Goal: Information Seeking & Learning: Learn about a topic

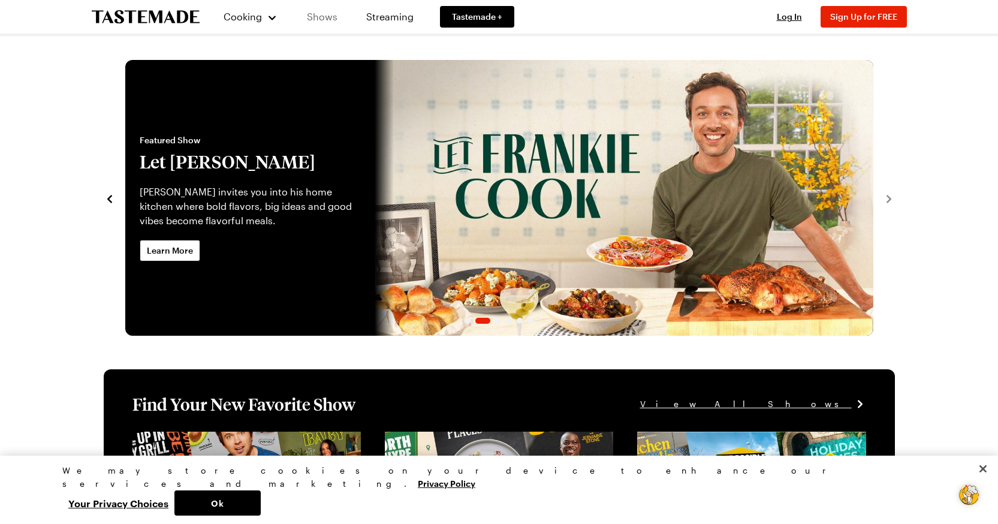
click at [321, 12] on link "Shows" at bounding box center [322, 17] width 55 height 34
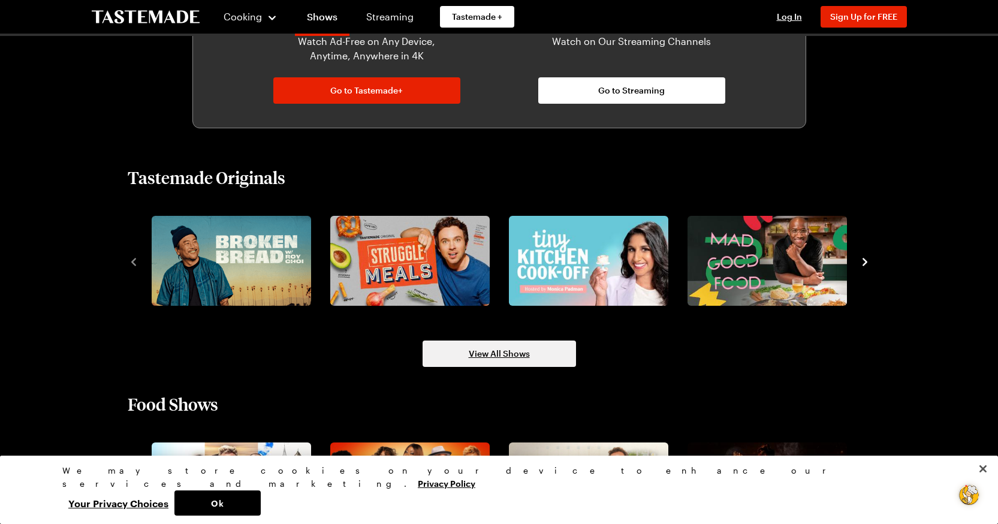
scroll to position [839, 0]
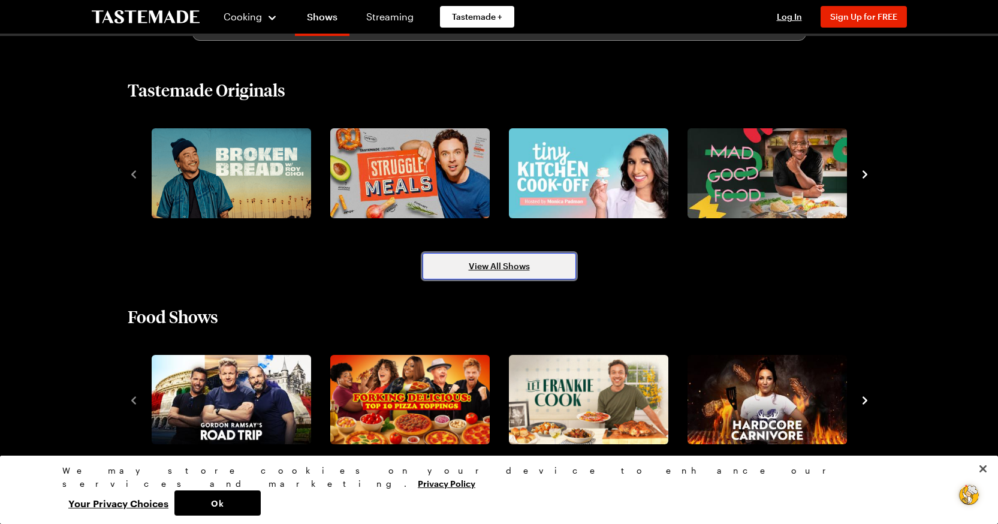
click at [493, 267] on span "View All Shows" at bounding box center [499, 266] width 61 height 12
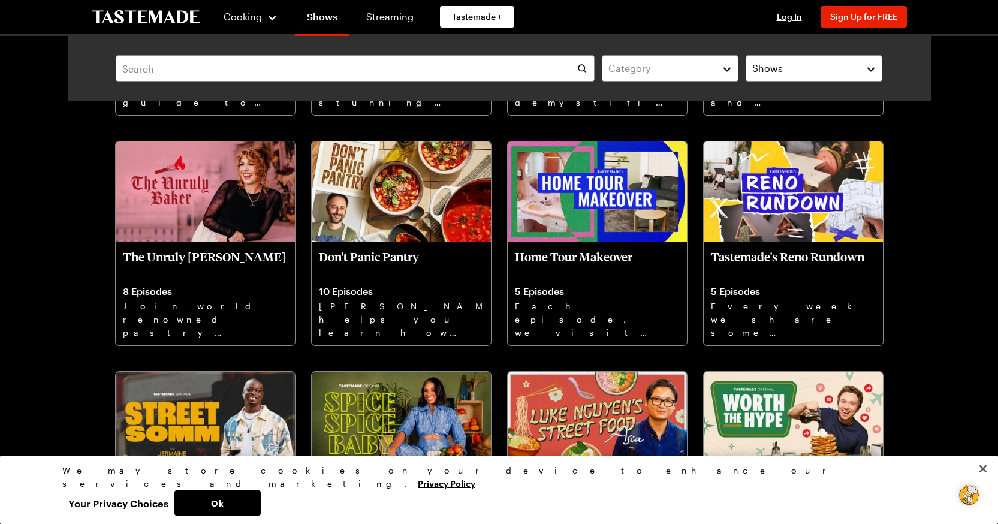
scroll to position [2457, 0]
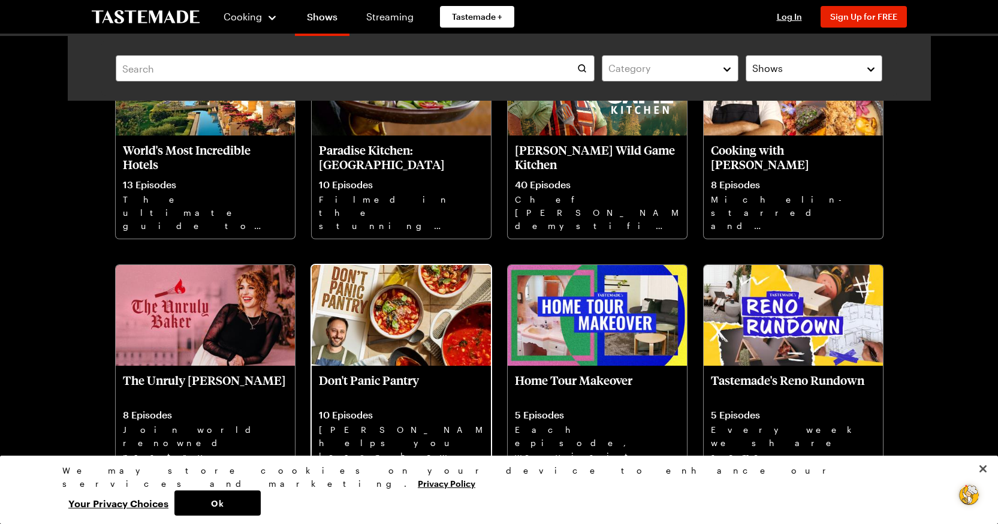
click at [399, 381] on p "Don't Panic Pantry" at bounding box center [401, 387] width 165 height 29
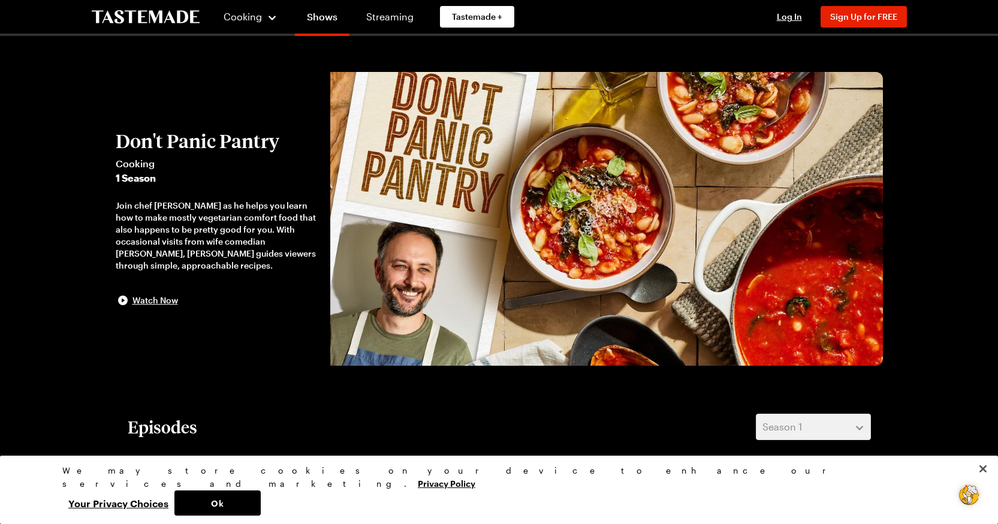
click at [385, 321] on img at bounding box center [606, 219] width 553 height 294
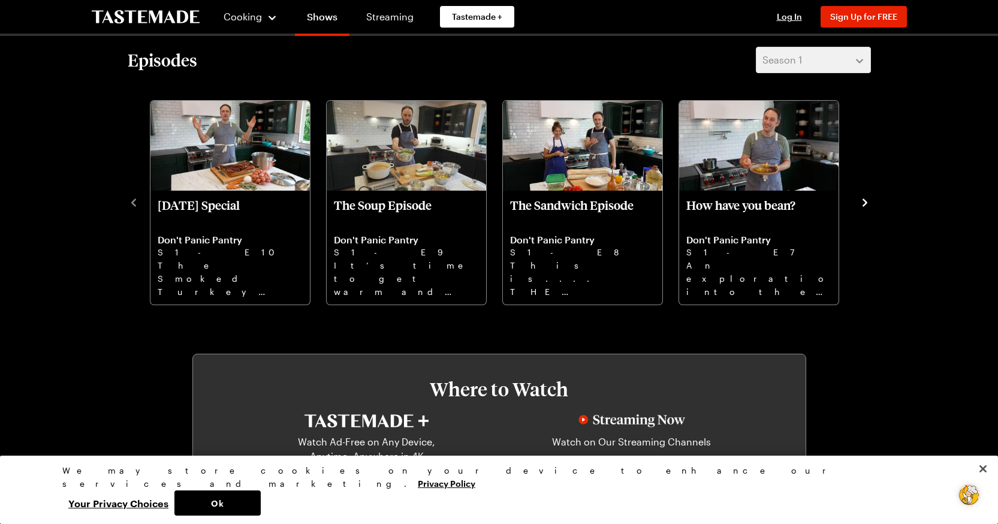
scroll to position [360, 0]
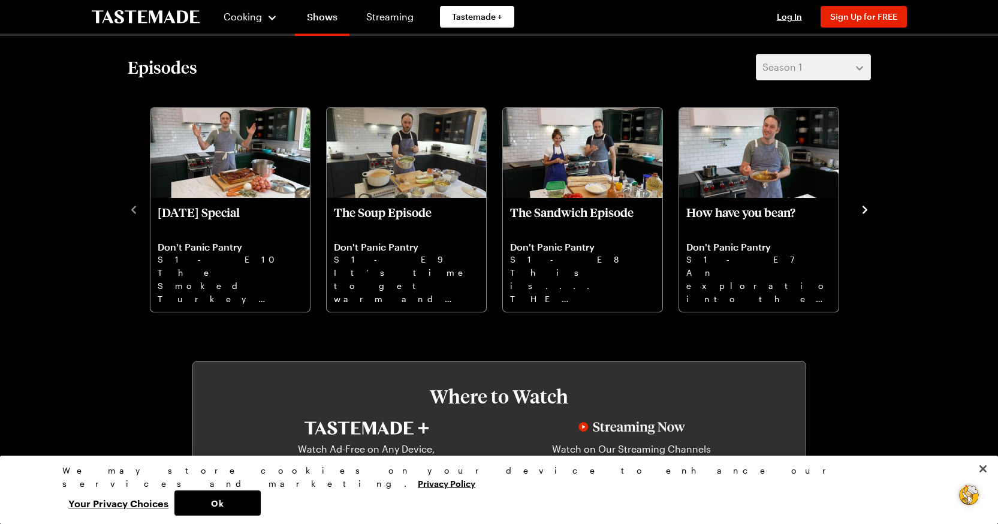
click at [867, 206] on icon "navigate to next item" at bounding box center [865, 210] width 12 height 12
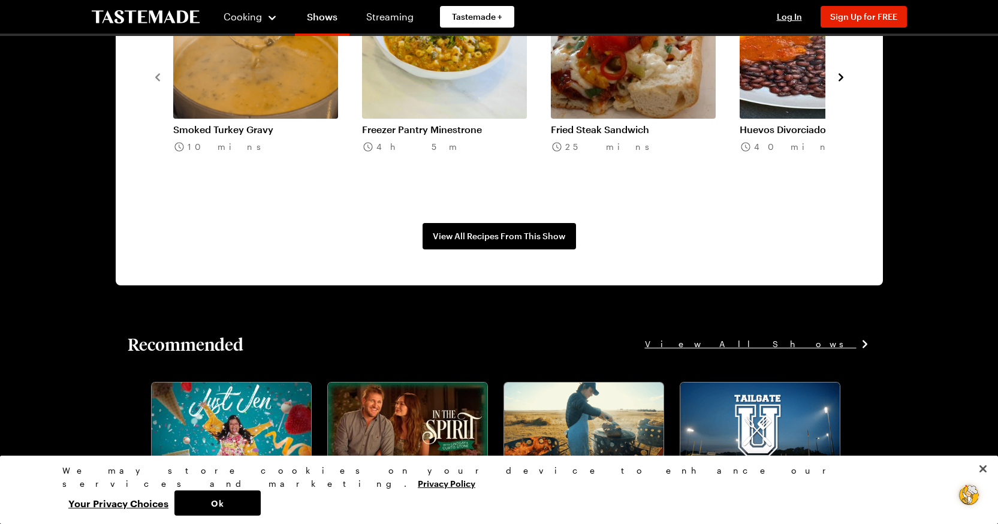
scroll to position [1079, 0]
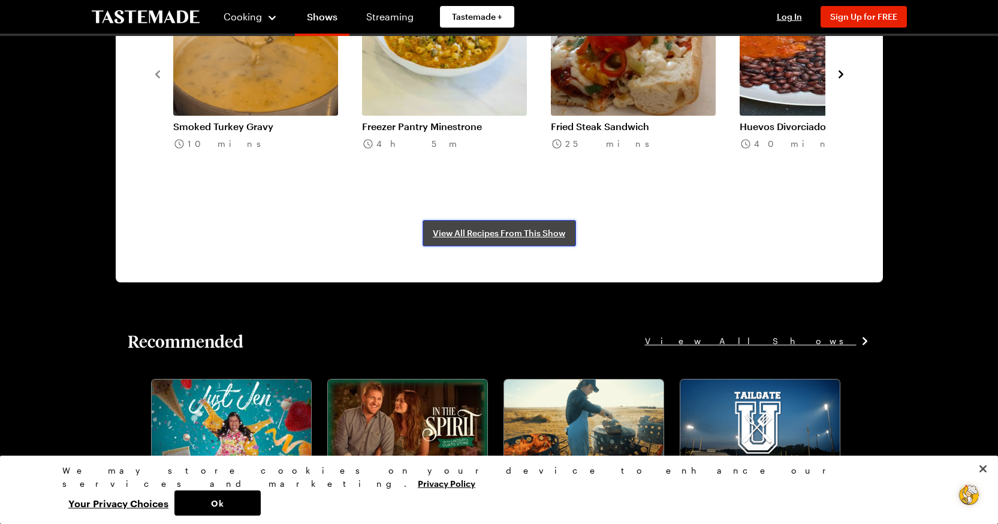
click at [498, 230] on span "View All Recipes From This Show" at bounding box center [499, 233] width 132 height 12
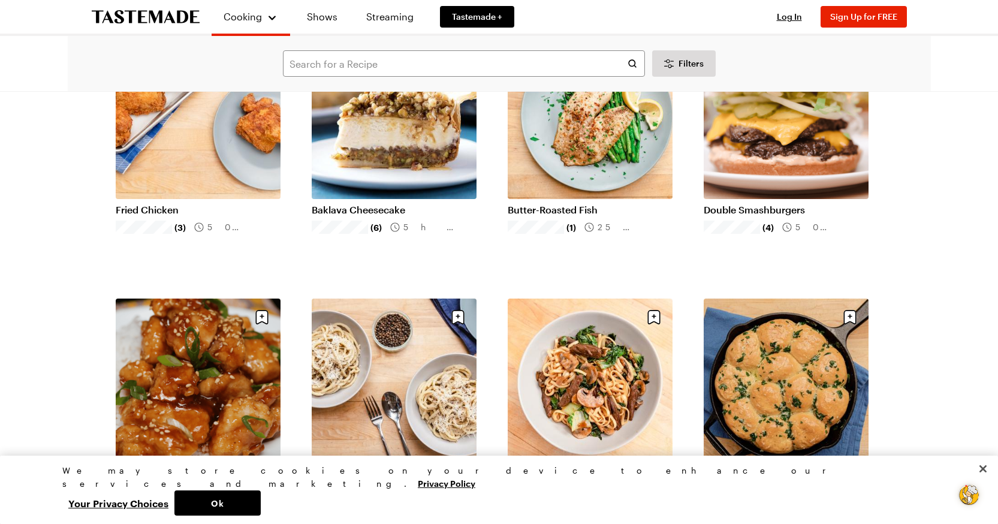
scroll to position [1318, 0]
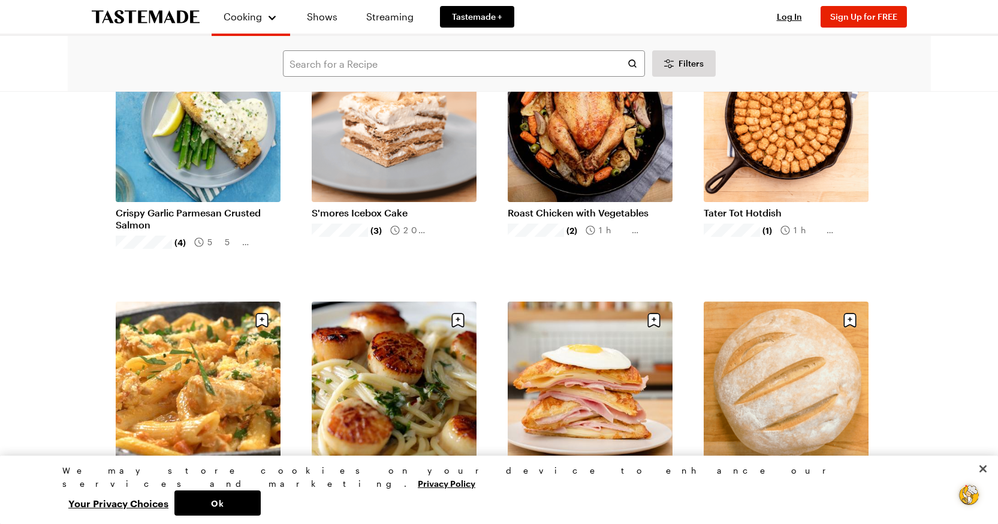
scroll to position [2637, 0]
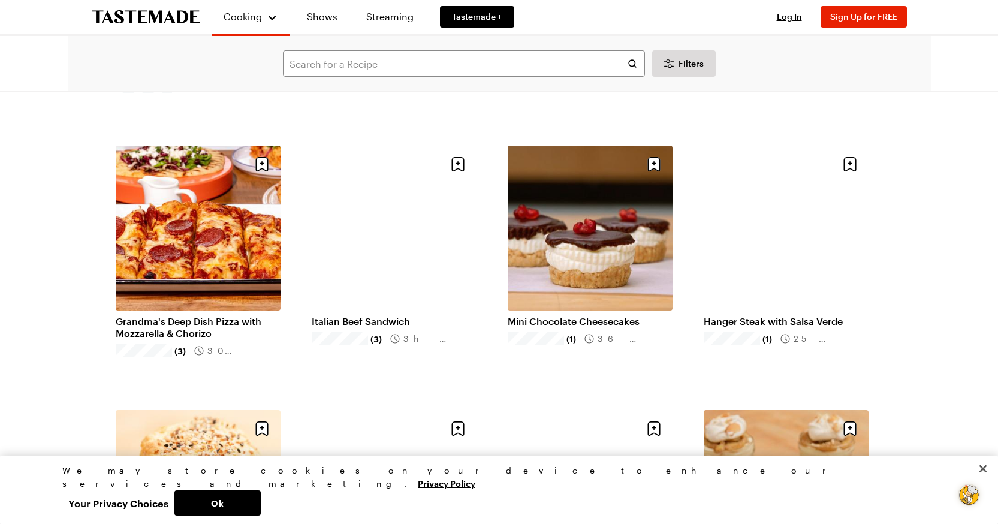
scroll to position [4015, 0]
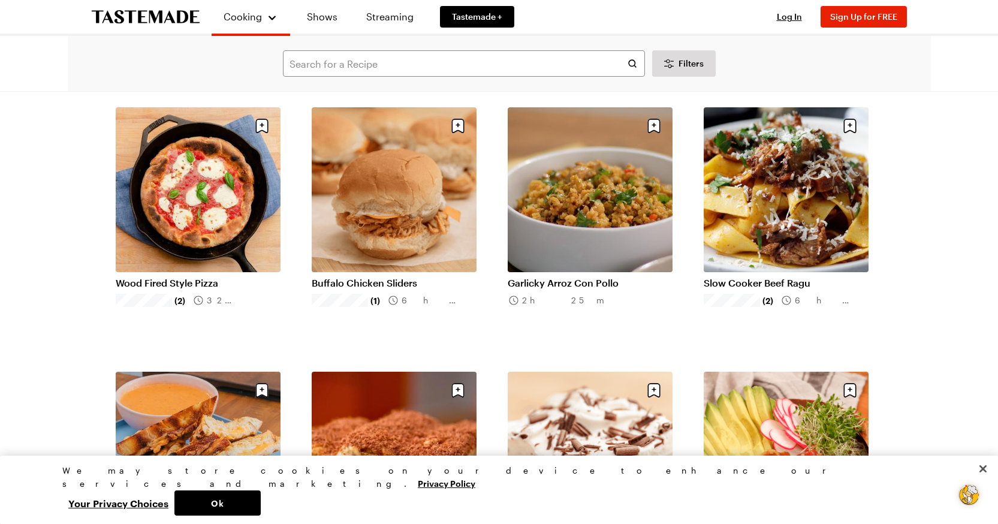
scroll to position [5933, 0]
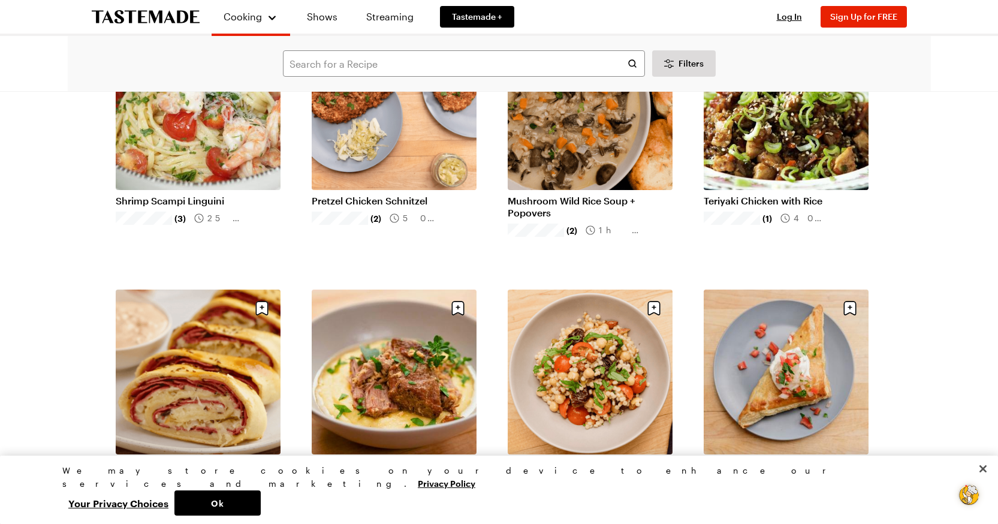
scroll to position [7551, 0]
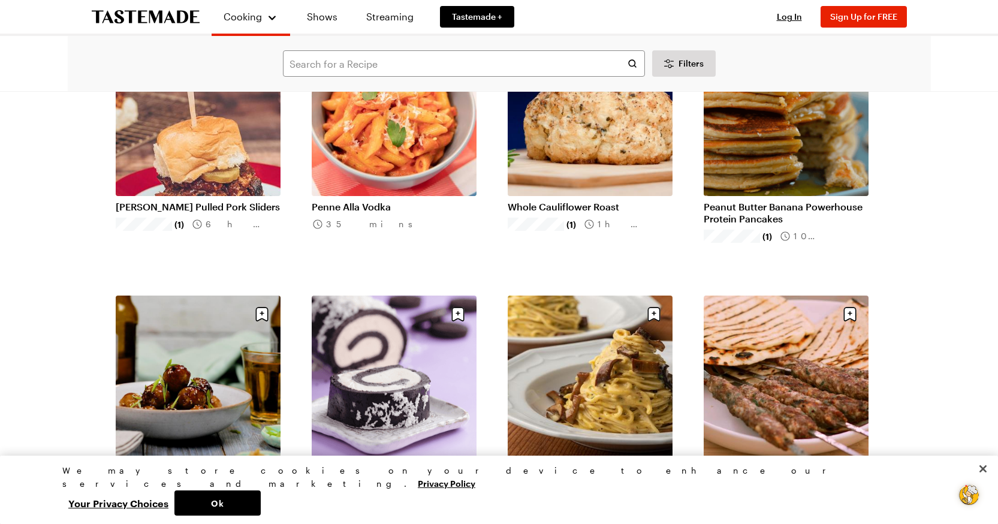
scroll to position [8989, 0]
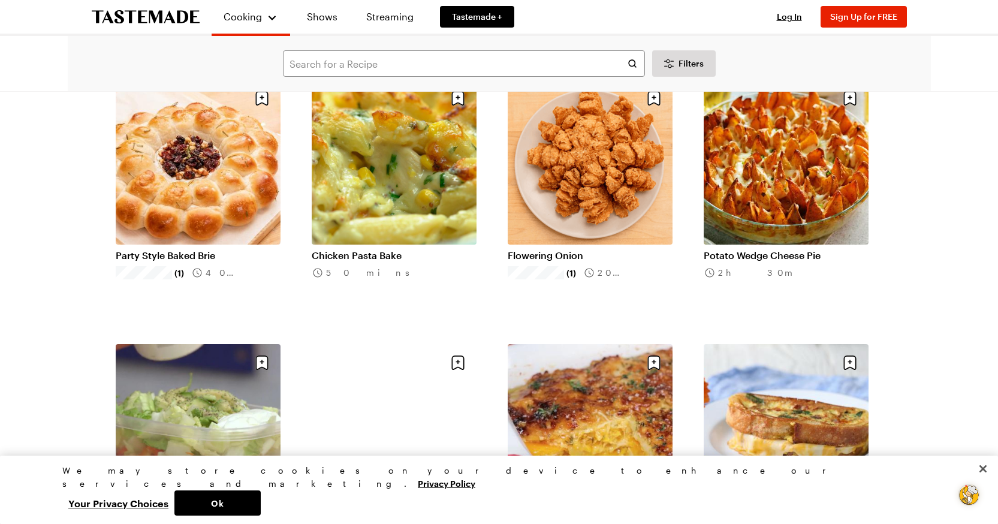
scroll to position [10718, 0]
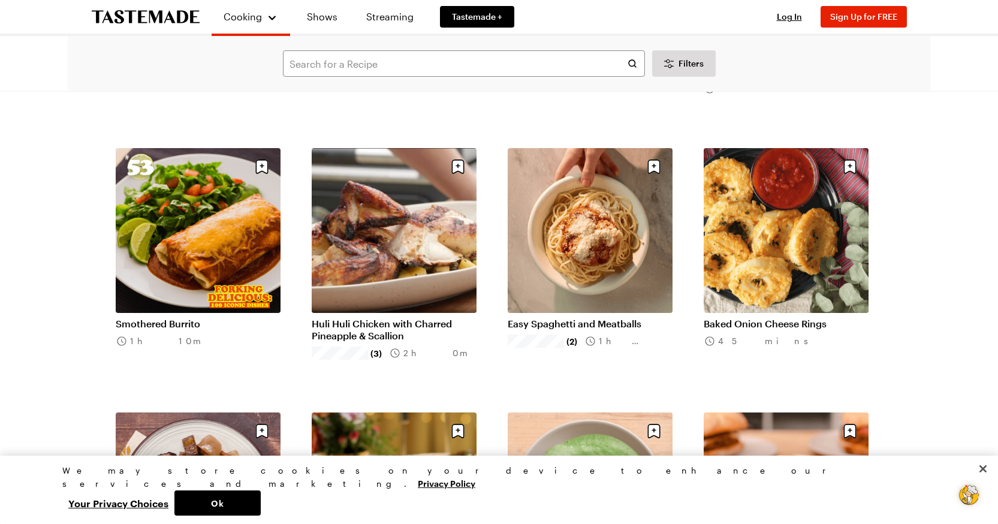
scroll to position [11986, 0]
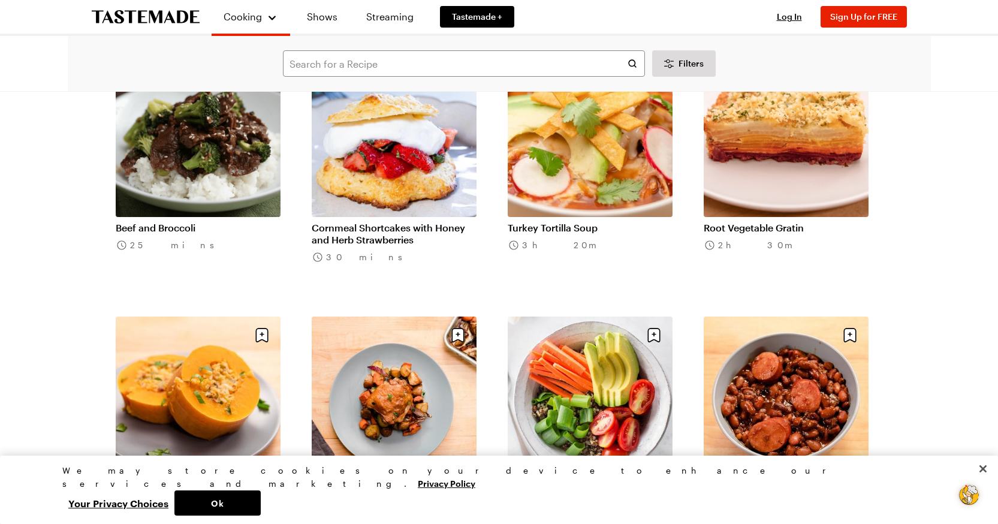
scroll to position [13724, 0]
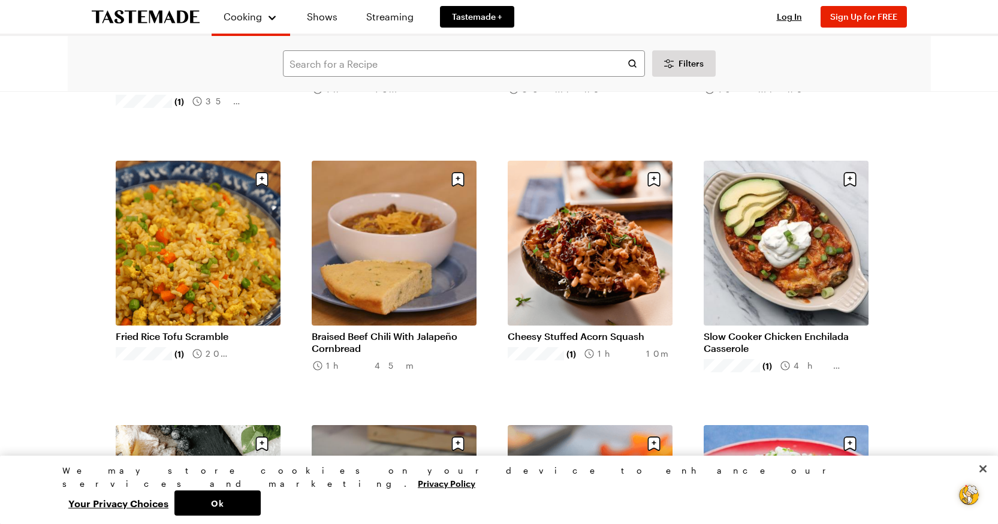
scroll to position [15402, 0]
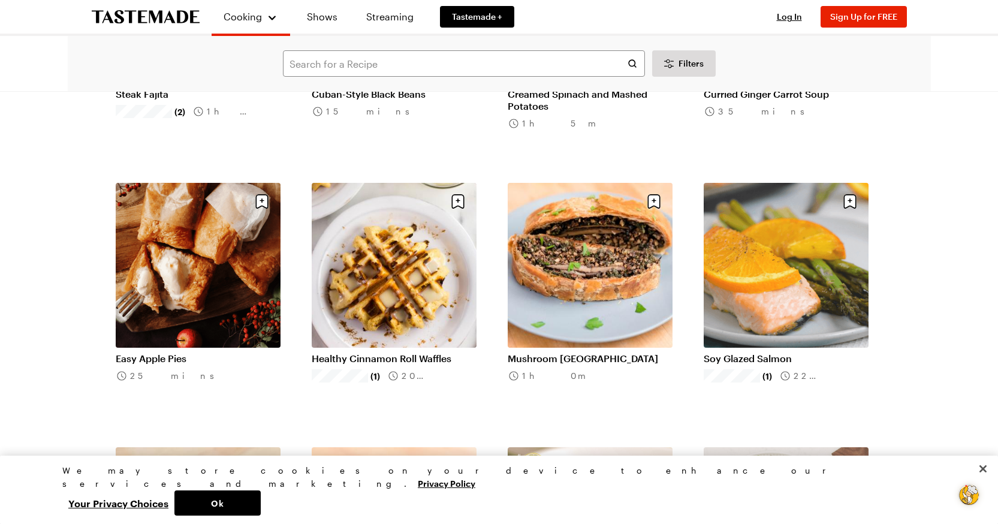
scroll to position [16181, 0]
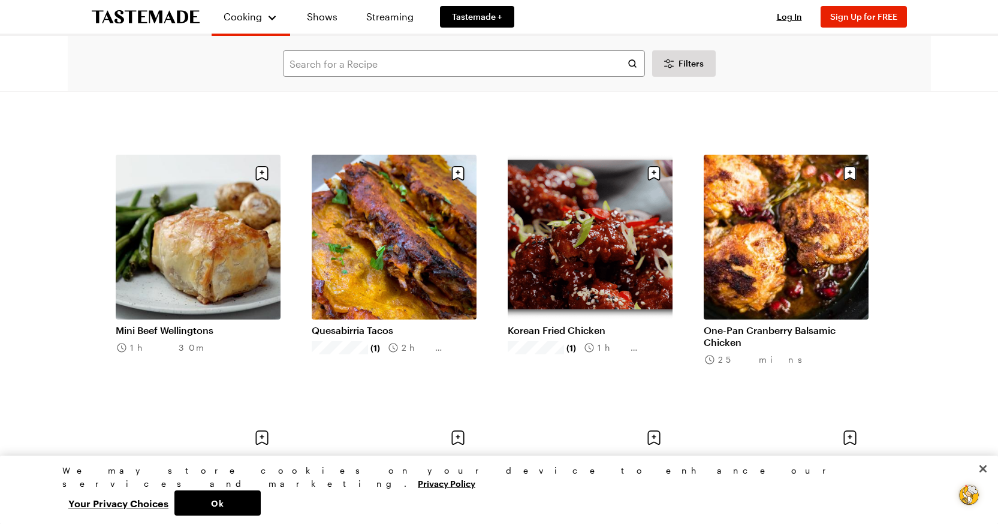
scroll to position [17439, 0]
